Goal: Task Accomplishment & Management: Complete application form

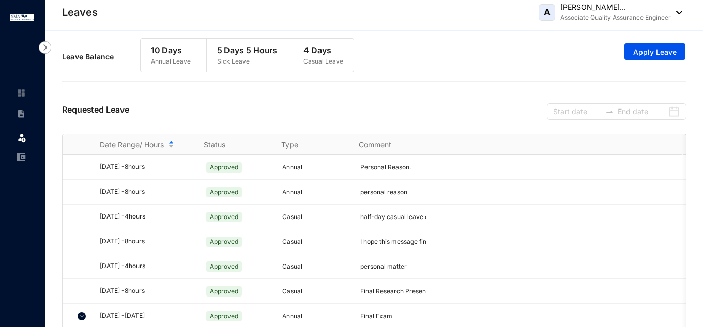
click at [434, 44] on div "Leave Balance 10 Days Annual Leave 5 Days 5 Hours Sick Leave 4 Days Casual Leav…" at bounding box center [374, 57] width 624 height 48
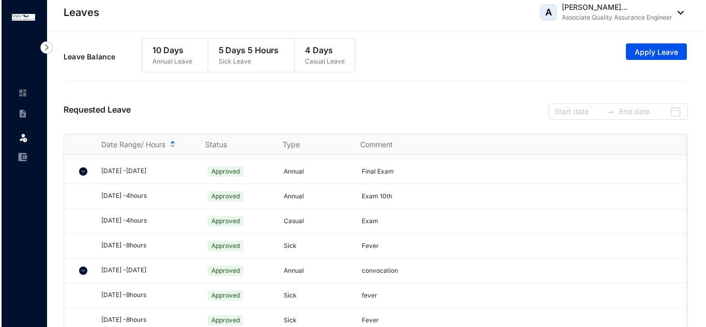
scroll to position [155, 0]
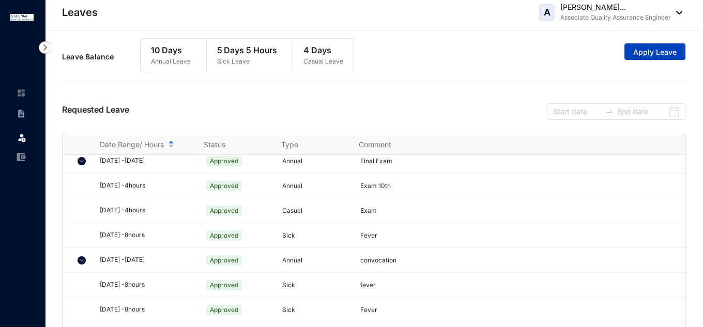
click at [661, 52] on span "Apply Leave" at bounding box center [654, 52] width 43 height 10
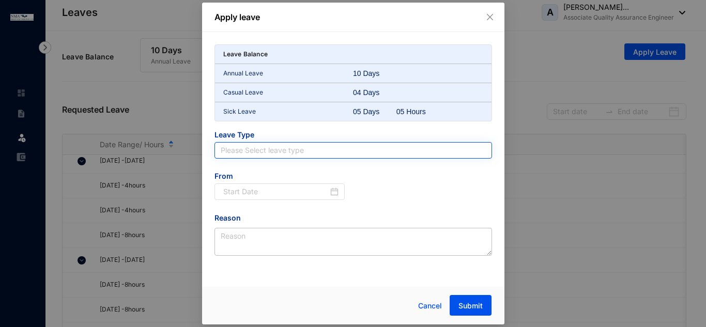
click at [327, 153] on input "search" at bounding box center [353, 151] width 265 height 16
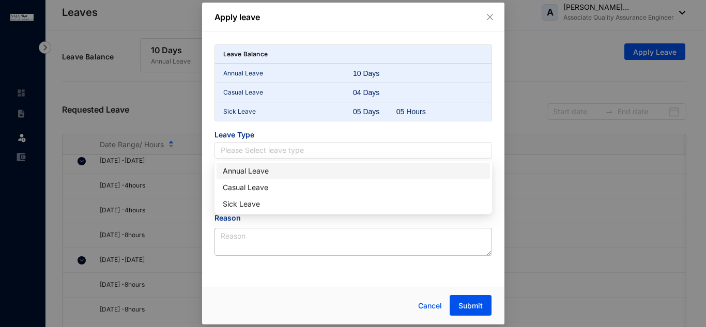
click at [288, 171] on div "Annual Leave" at bounding box center [353, 170] width 261 height 11
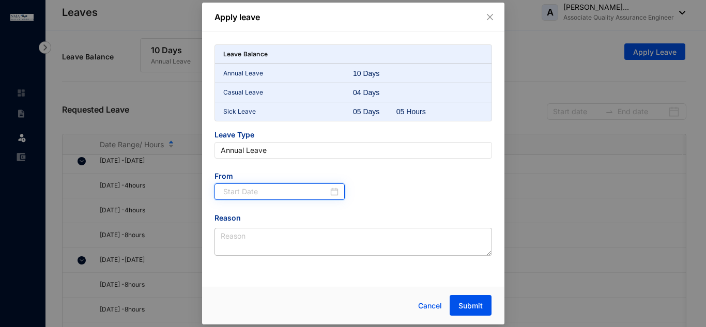
click at [286, 192] on input at bounding box center [275, 191] width 105 height 11
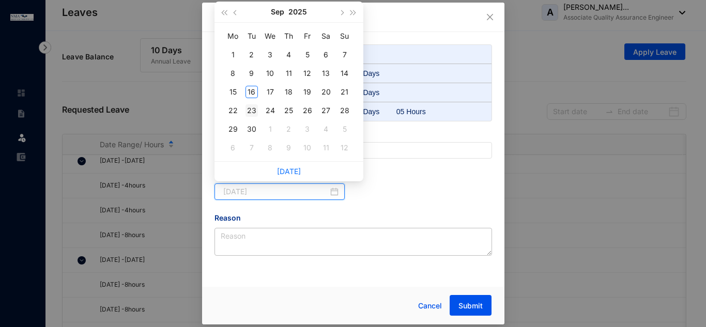
type input "[DATE]"
click at [250, 114] on div "23" at bounding box center [251, 110] width 12 height 12
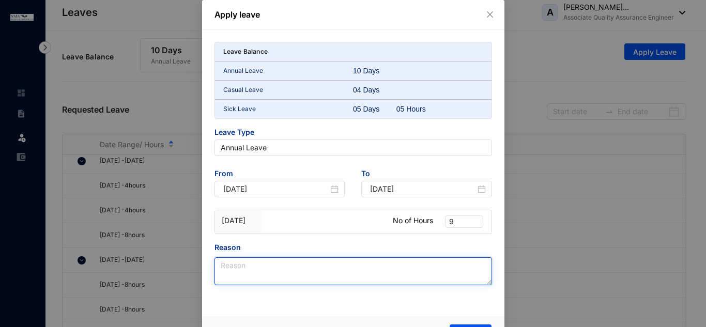
click at [311, 273] on textarea "Reason" at bounding box center [353, 271] width 278 height 28
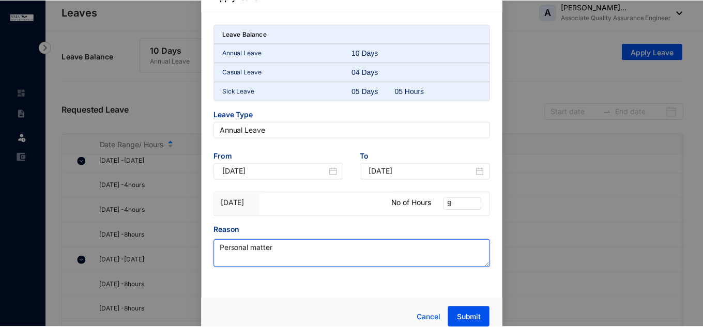
scroll to position [27, 0]
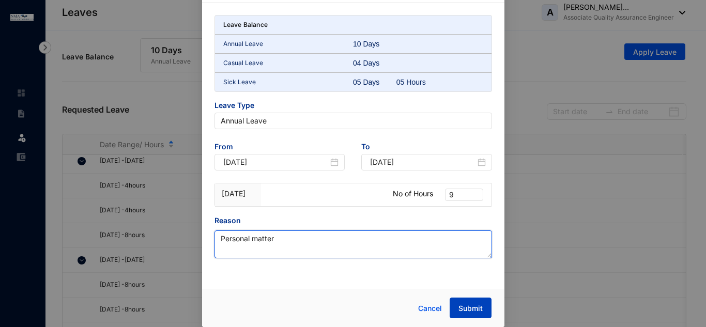
type textarea "Personal matter"
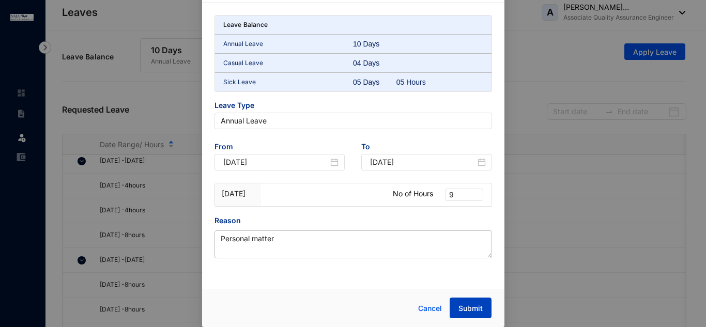
click at [470, 305] on span "Submit" at bounding box center [470, 308] width 24 height 10
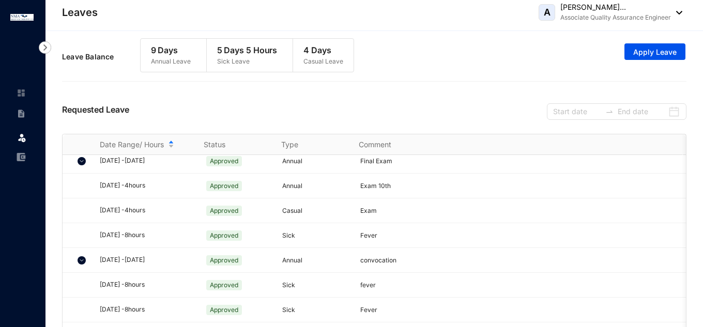
click at [382, 90] on div "Requested Leave" at bounding box center [374, 110] width 624 height 47
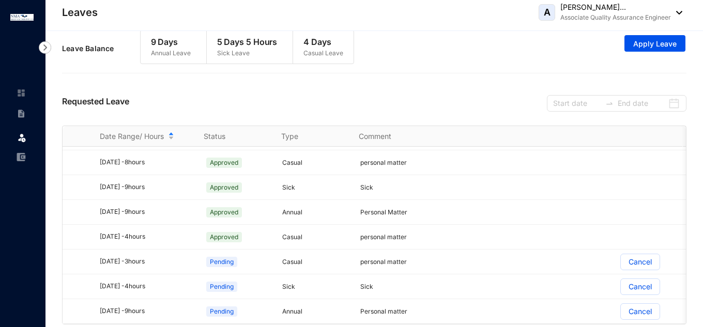
scroll to position [0, 0]
